Goal: Task Accomplishment & Management: Manage account settings

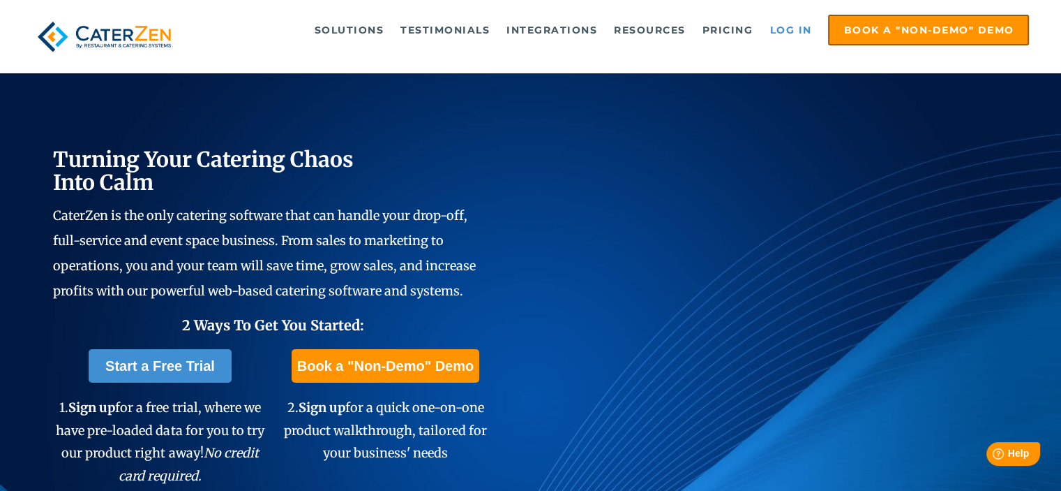
click at [796, 29] on link "Log in" at bounding box center [791, 30] width 56 height 28
click at [788, 31] on link "Log in" at bounding box center [791, 30] width 56 height 28
click at [790, 38] on link "Log in" at bounding box center [791, 30] width 56 height 28
click at [782, 27] on link "Log in" at bounding box center [791, 30] width 56 height 28
